Goal: Task Accomplishment & Management: Manage account settings

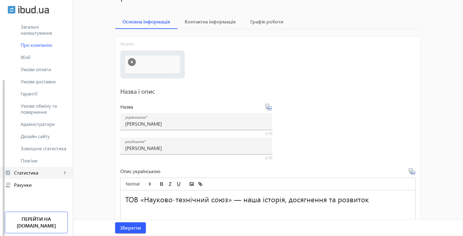
scroll to position [61, 0]
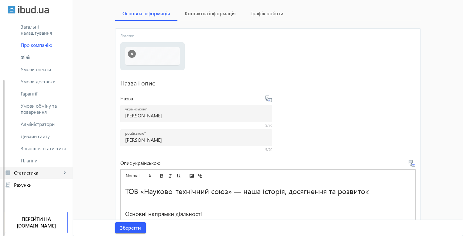
click at [39, 174] on span "Статистика" at bounding box center [38, 172] width 48 height 6
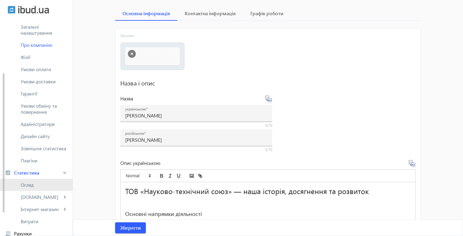
click at [45, 183] on span "Огляд" at bounding box center [44, 185] width 47 height 6
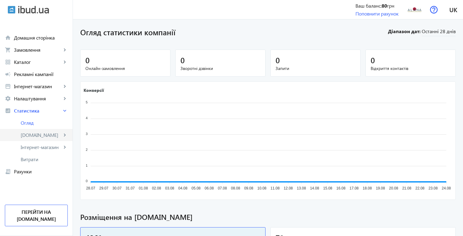
click at [51, 135] on span "[DOMAIN_NAME]" at bounding box center [41, 135] width 41 height 6
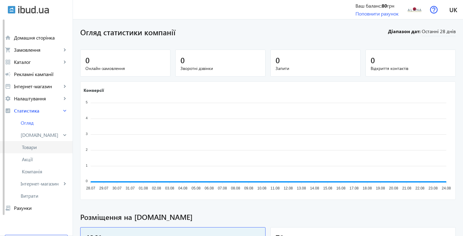
click at [44, 145] on span "Товари" at bounding box center [45, 147] width 46 height 6
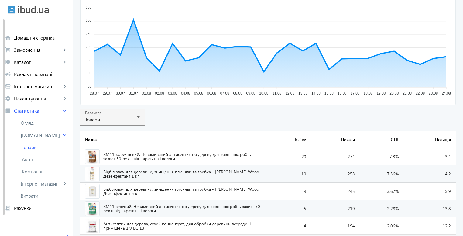
scroll to position [152, 0]
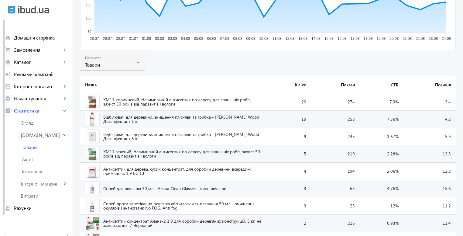
click at [161, 100] on span "ХМ11 коричневий, Невимиваний антисептик по дереву для зовнішніх робіт, захист 5…" at bounding box center [183, 101] width 160 height 9
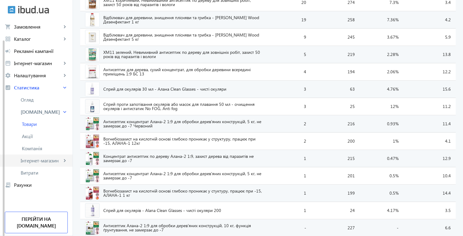
scroll to position [334, 0]
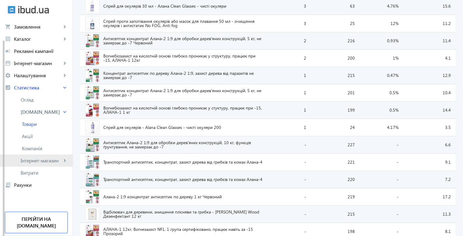
click at [63, 162] on mat-icon "keyboard_arrow_right" at bounding box center [65, 160] width 6 height 6
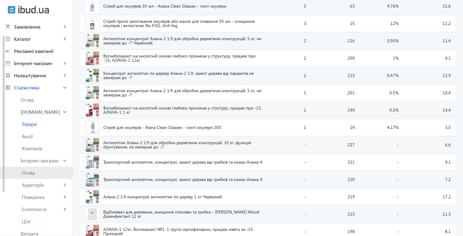
click at [45, 174] on span "Огляд" at bounding box center [45, 172] width 46 height 6
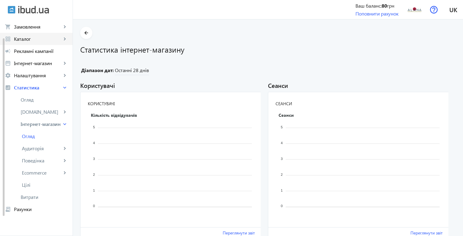
click at [45, 38] on span "Каталог" at bounding box center [38, 39] width 48 height 6
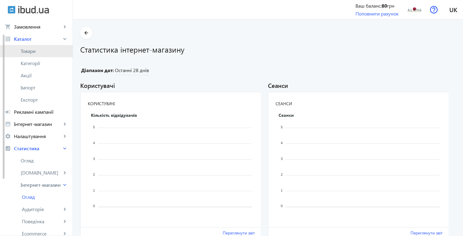
click at [49, 51] on span "Товари" at bounding box center [44, 51] width 47 height 6
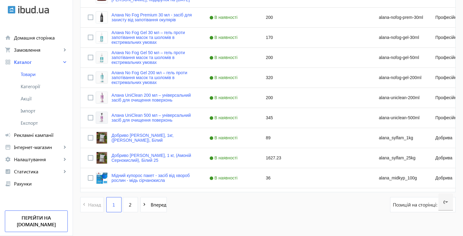
scroll to position [1183, 0]
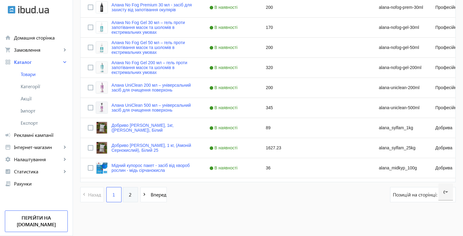
click at [129, 194] on span "2" at bounding box center [130, 194] width 3 height 7
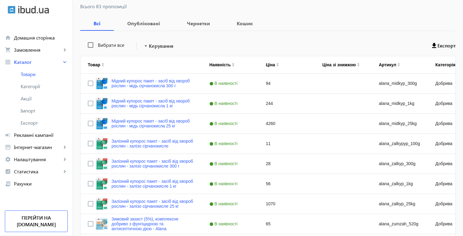
scroll to position [77, 0]
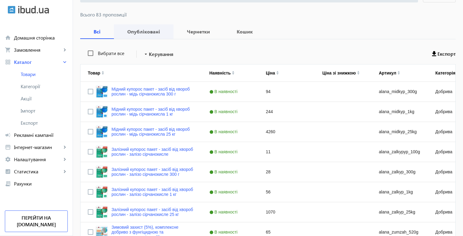
click at [148, 35] on span "Опубліковані" at bounding box center [143, 31] width 45 height 15
